Goal: Task Accomplishment & Management: Manage account settings

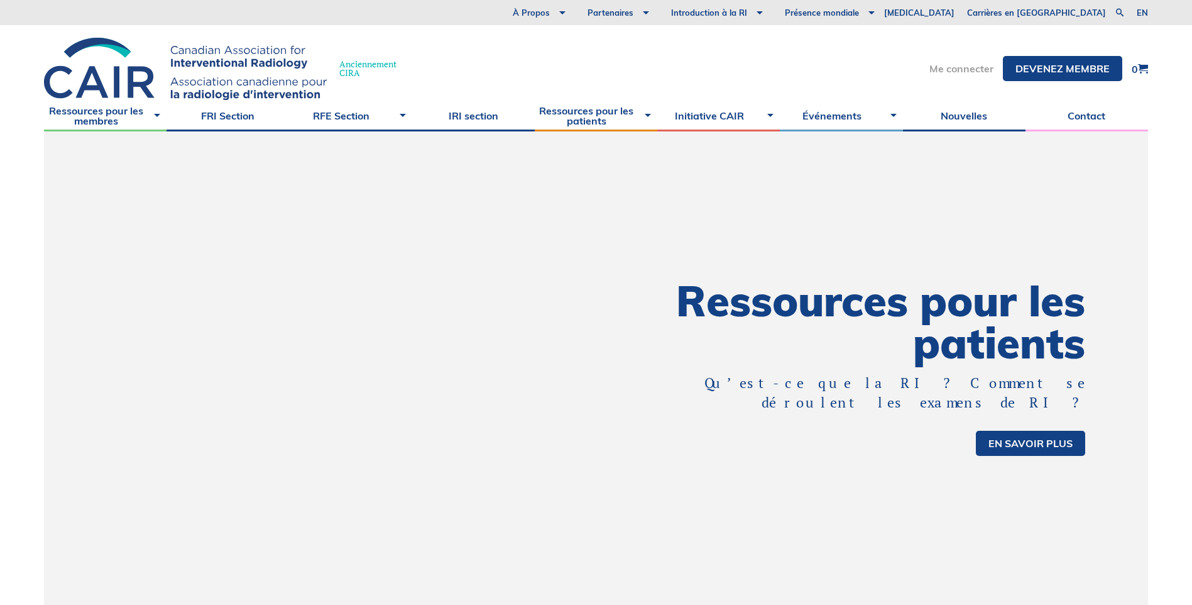
click at [968, 70] on link "Me connecter" at bounding box center [961, 68] width 64 height 10
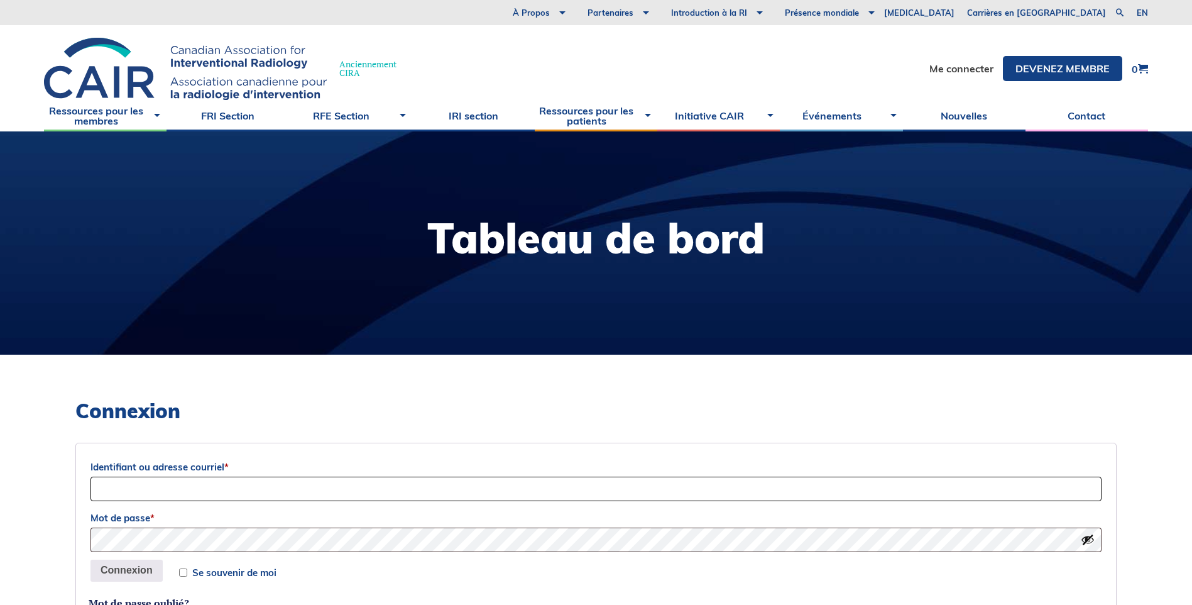
click at [271, 482] on input "Identifiant ou adresse courriel *" at bounding box center [595, 488] width 1011 height 25
type input "gilles.soulez.med@ssss.gouv.qc.ca"
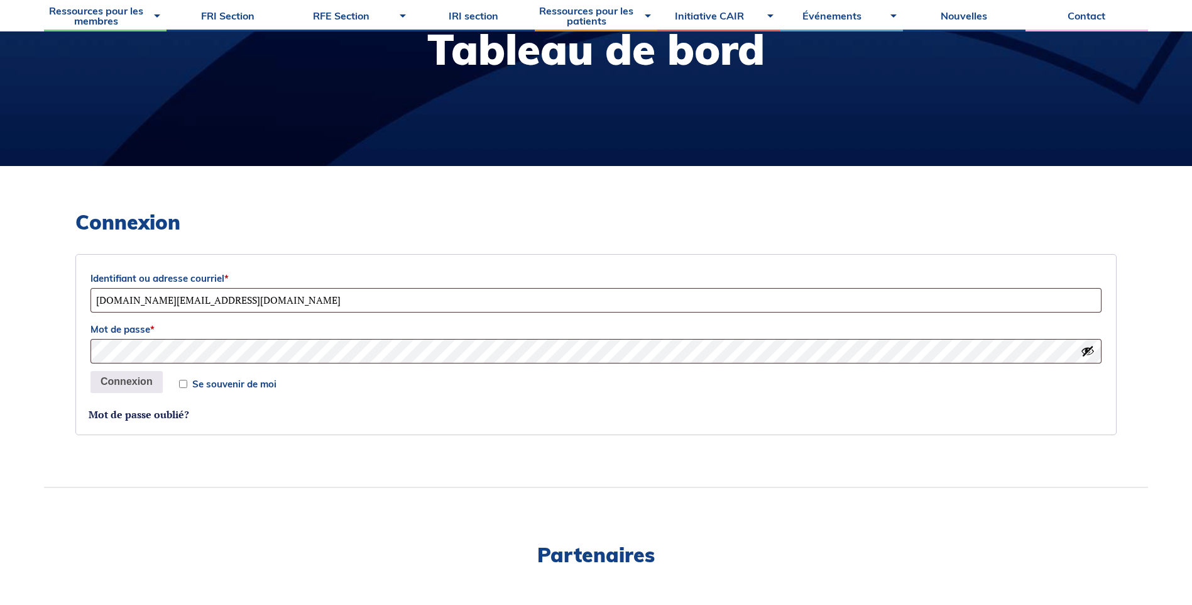
click at [187, 384] on input "Se souvenir de moi" at bounding box center [183, 384] width 8 height 8
checkbox input "true"
click at [107, 383] on button "Connexion" at bounding box center [126, 382] width 72 height 23
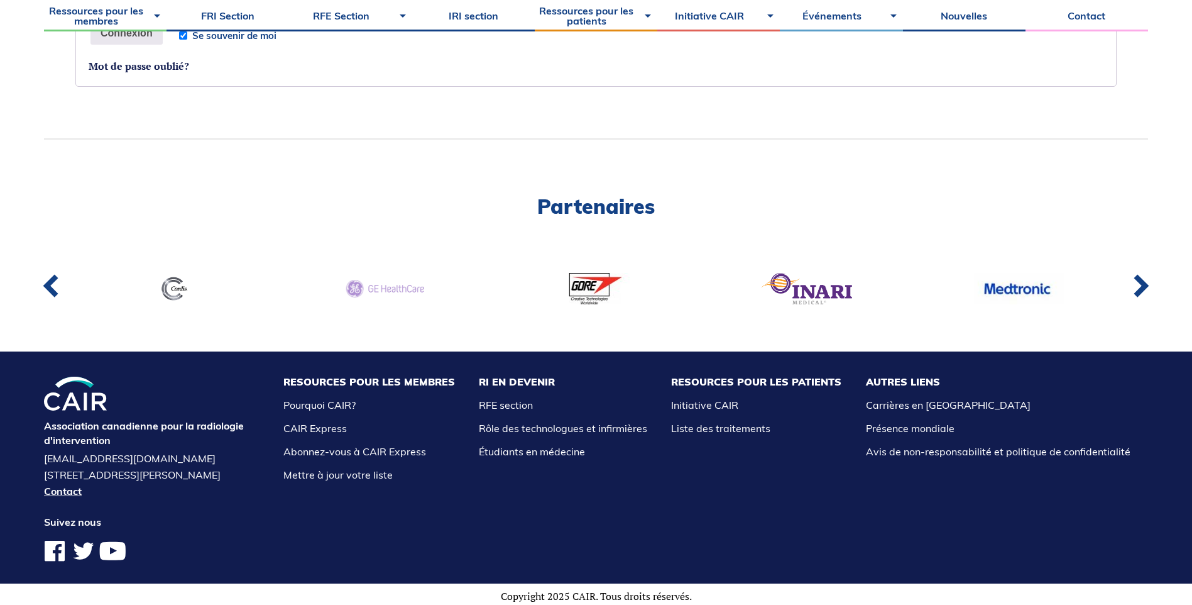
scroll to position [549, 0]
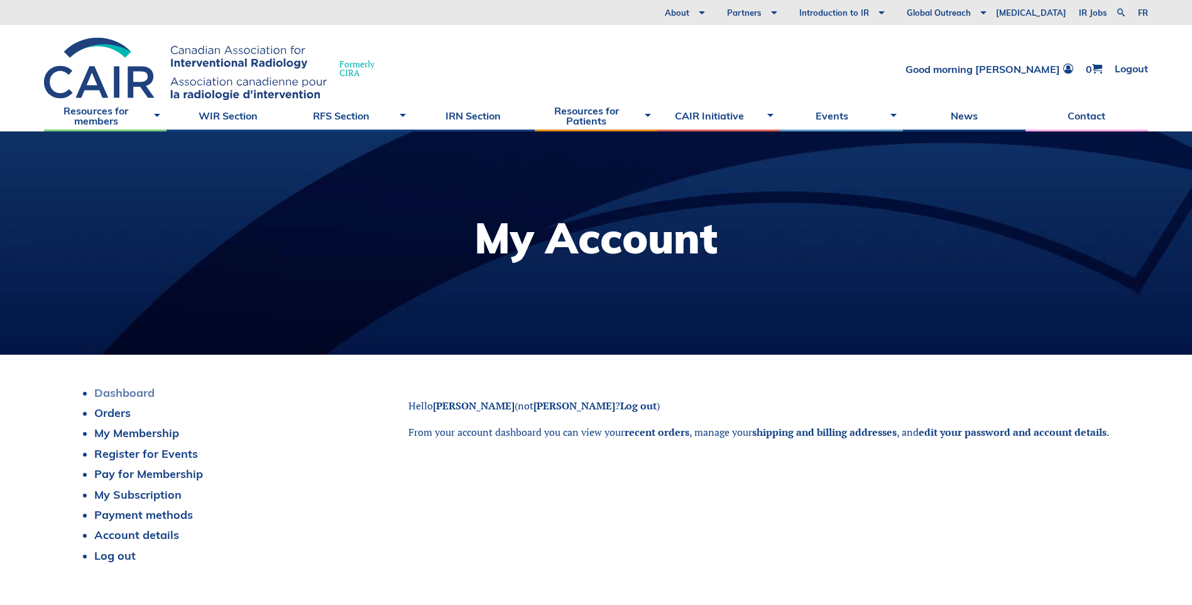
click at [140, 392] on link "Dashboard" at bounding box center [124, 392] width 60 height 14
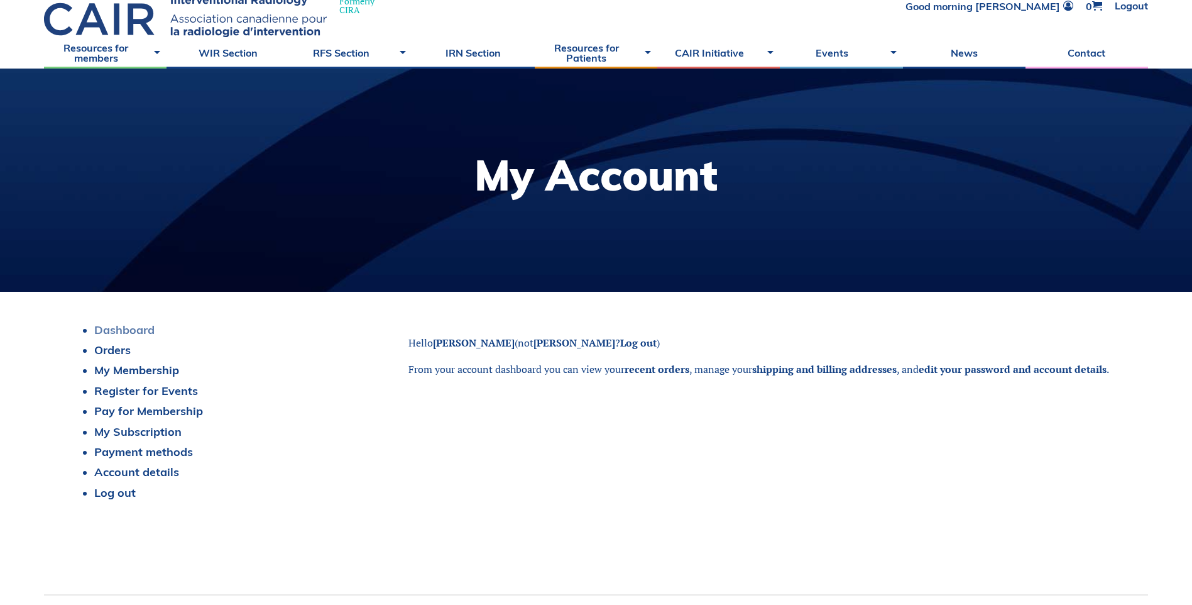
scroll to position [186, 0]
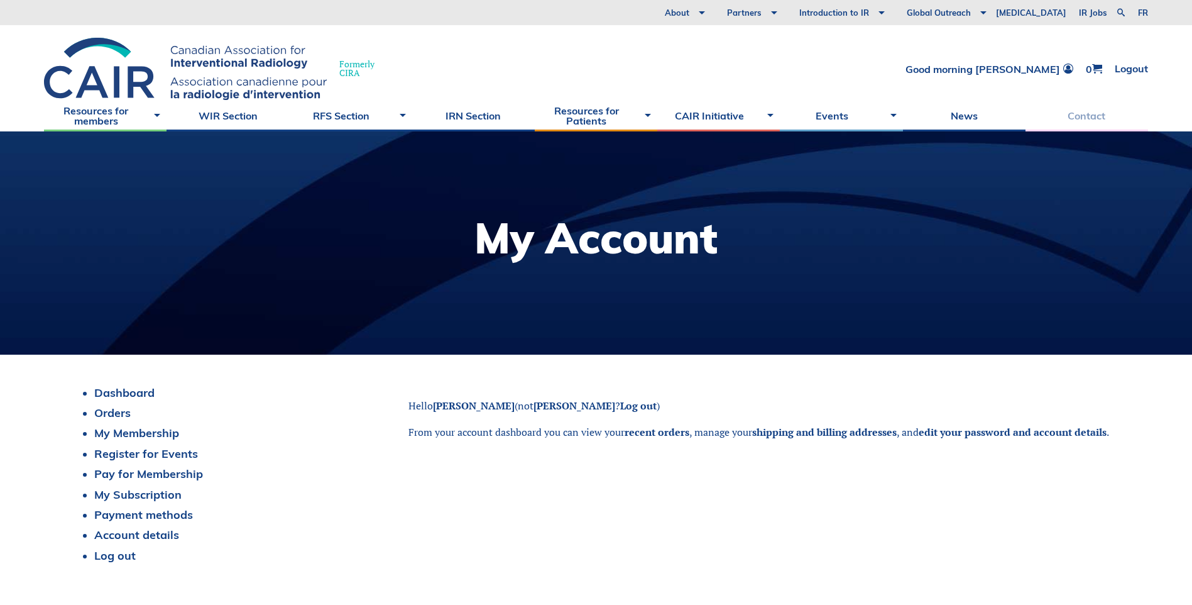
click at [1089, 114] on link "Contact" at bounding box center [1087, 115] width 123 height 31
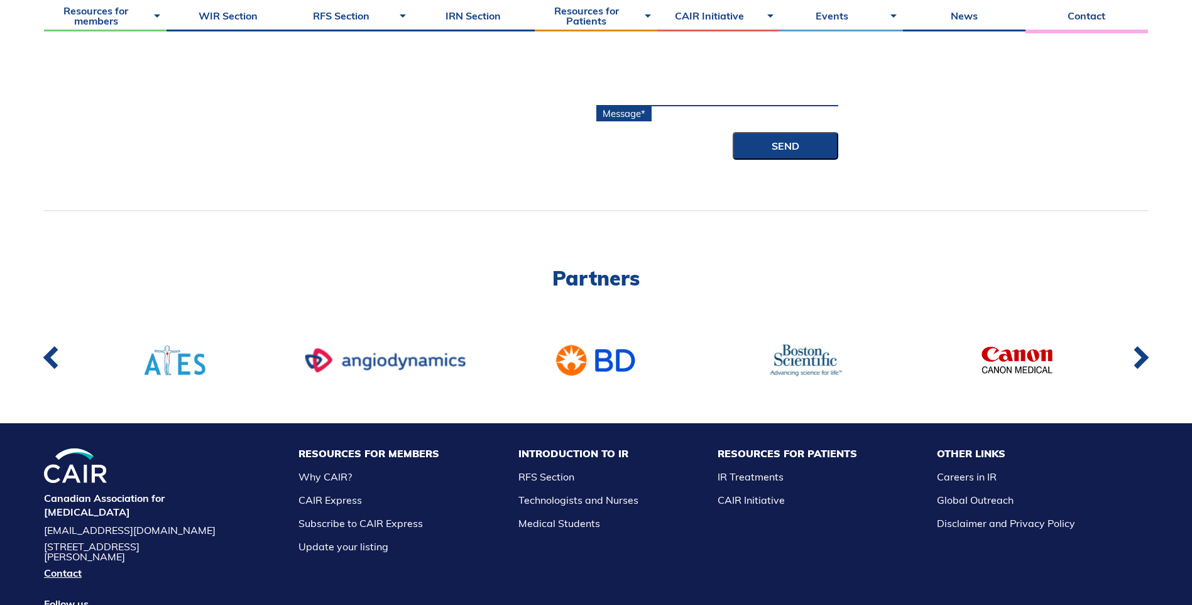
scroll to position [314, 0]
